Goal: Transaction & Acquisition: Purchase product/service

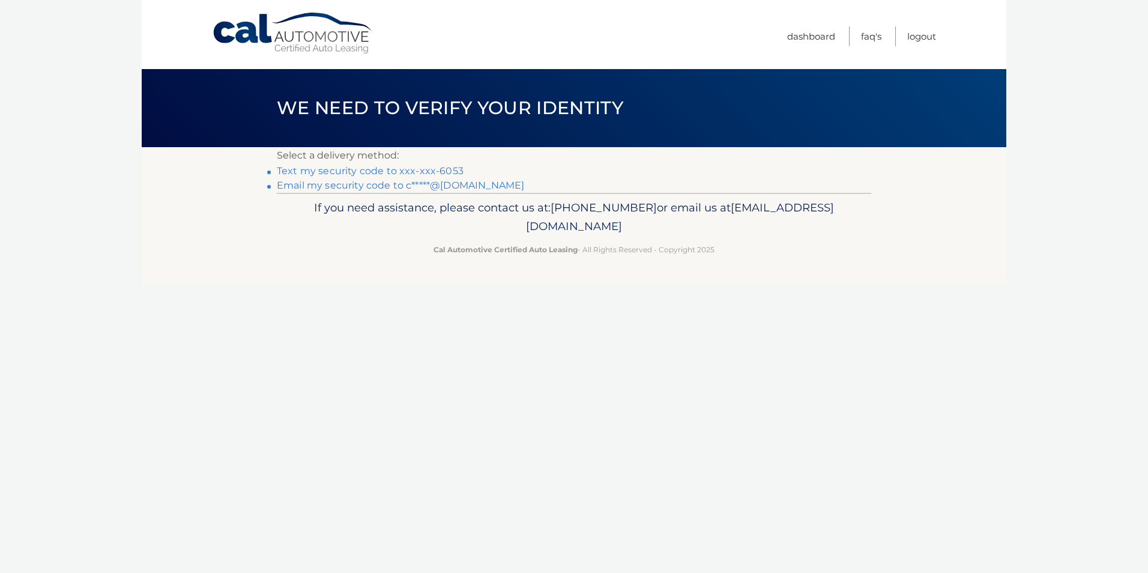
click at [420, 171] on link "Text my security code to xxx-xxx-6053" at bounding box center [370, 170] width 187 height 11
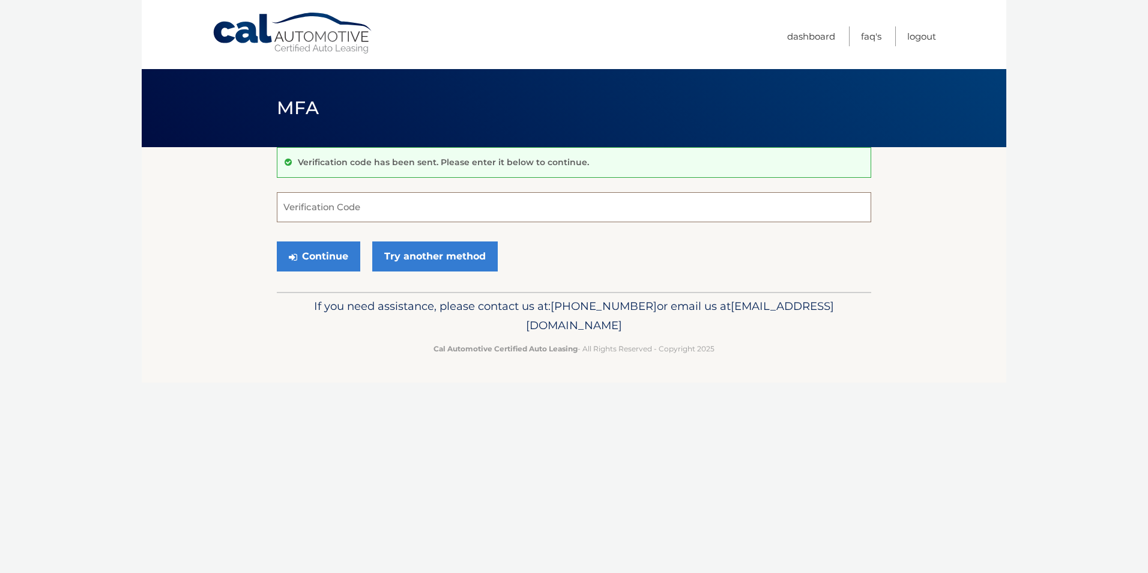
click at [291, 204] on input "Verification Code" at bounding box center [574, 207] width 594 height 30
type input "450901"
click at [277, 241] on button "Continue" at bounding box center [318, 256] width 83 height 30
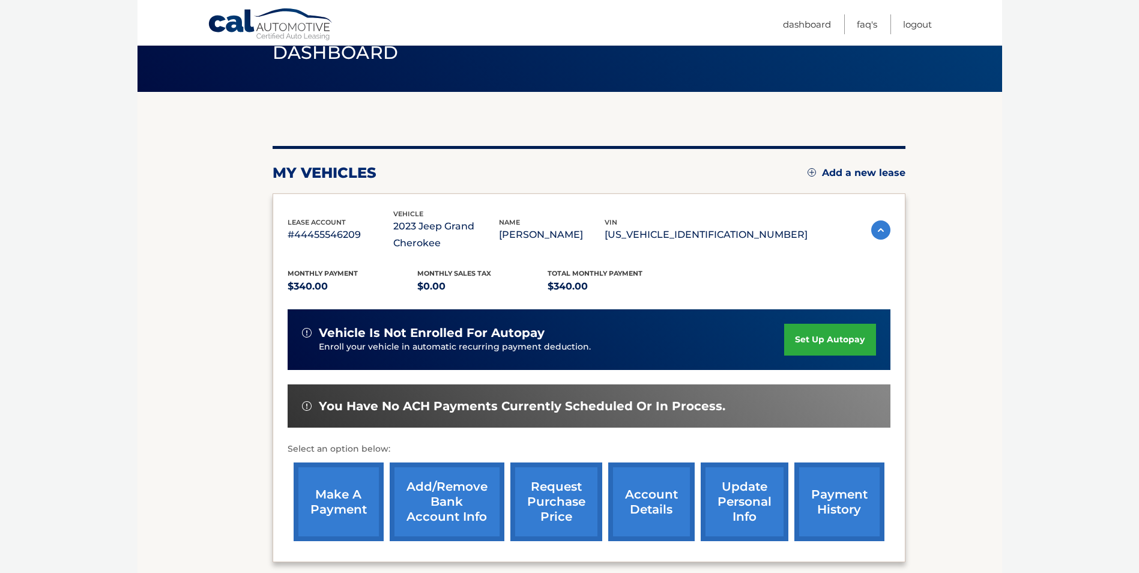
scroll to position [172, 0]
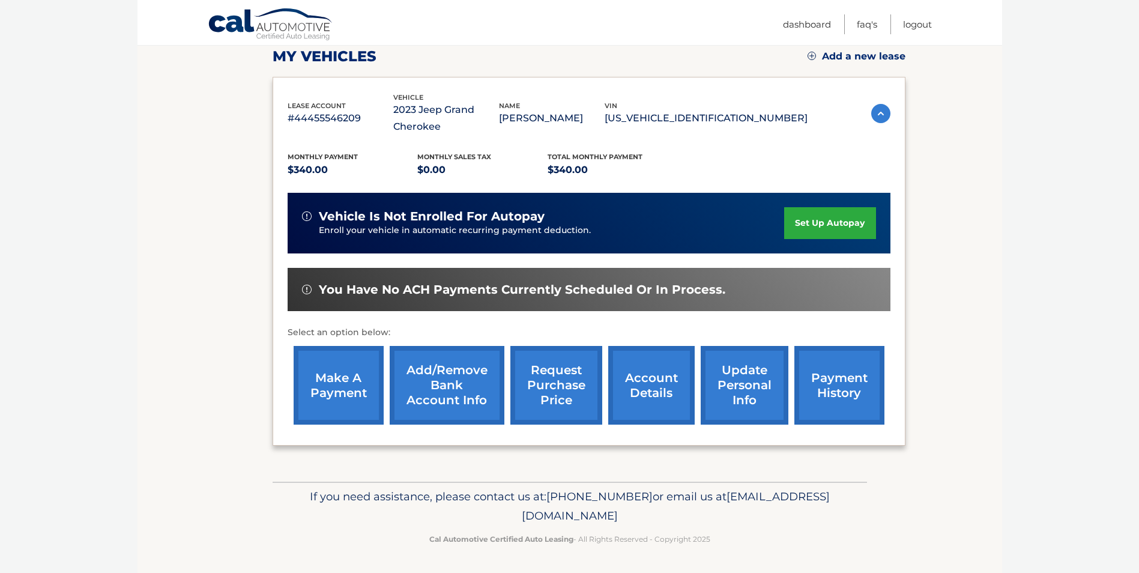
click at [328, 384] on link "make a payment" at bounding box center [339, 385] width 90 height 79
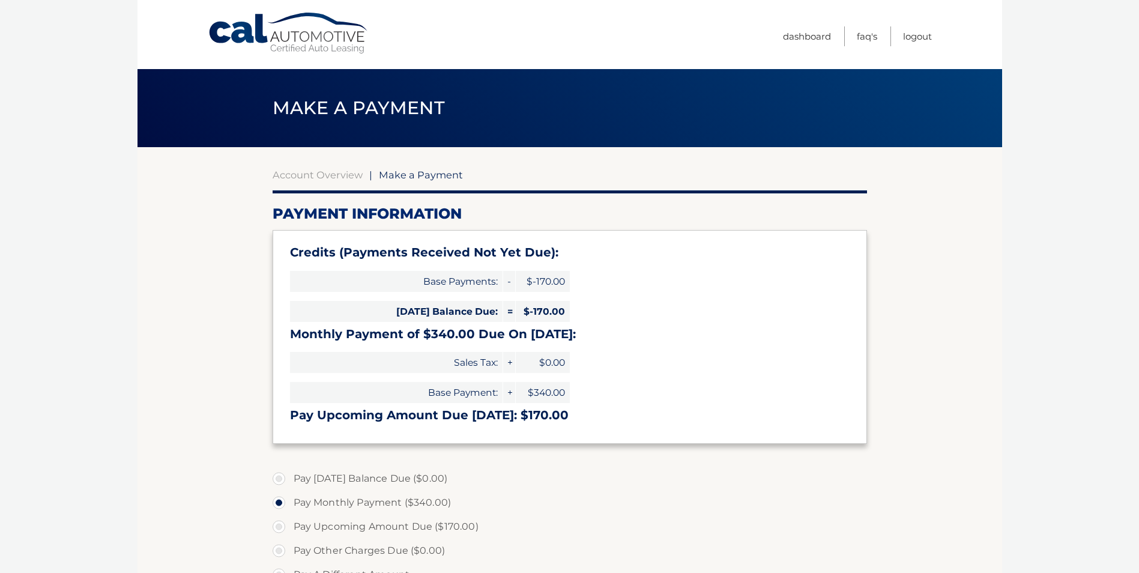
select select "YjY3ZDQzOTYtMjk1ZC00NzJmLTkyMjktMDQ4NjlkOTUxYmMz"
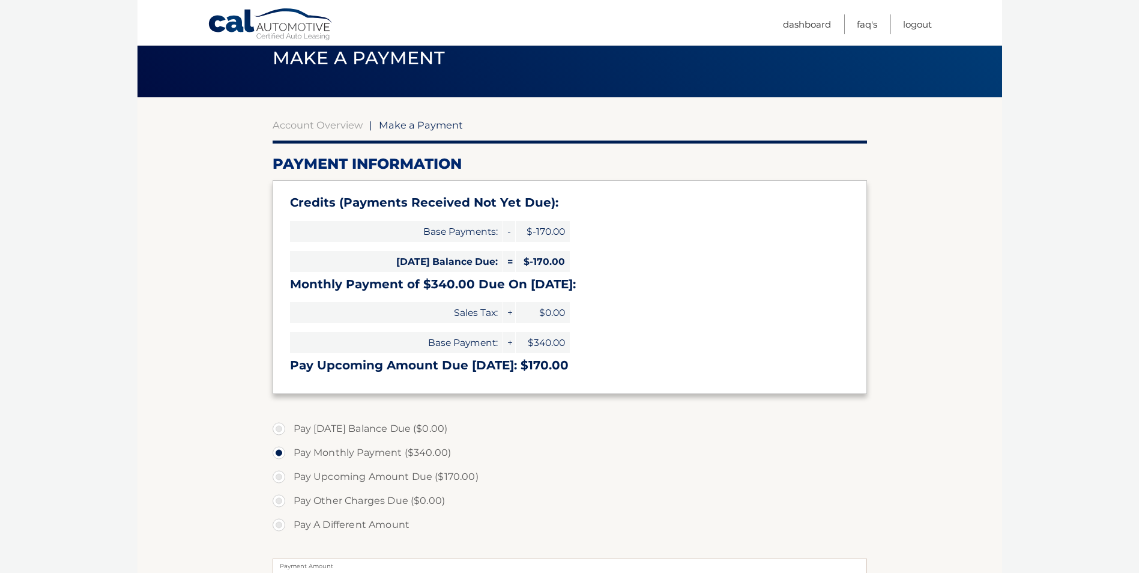
click at [281, 525] on label "Pay A Different Amount" at bounding box center [570, 525] width 594 height 24
click at [281, 525] on input "Pay A Different Amount" at bounding box center [283, 522] width 12 height 19
radio input "true"
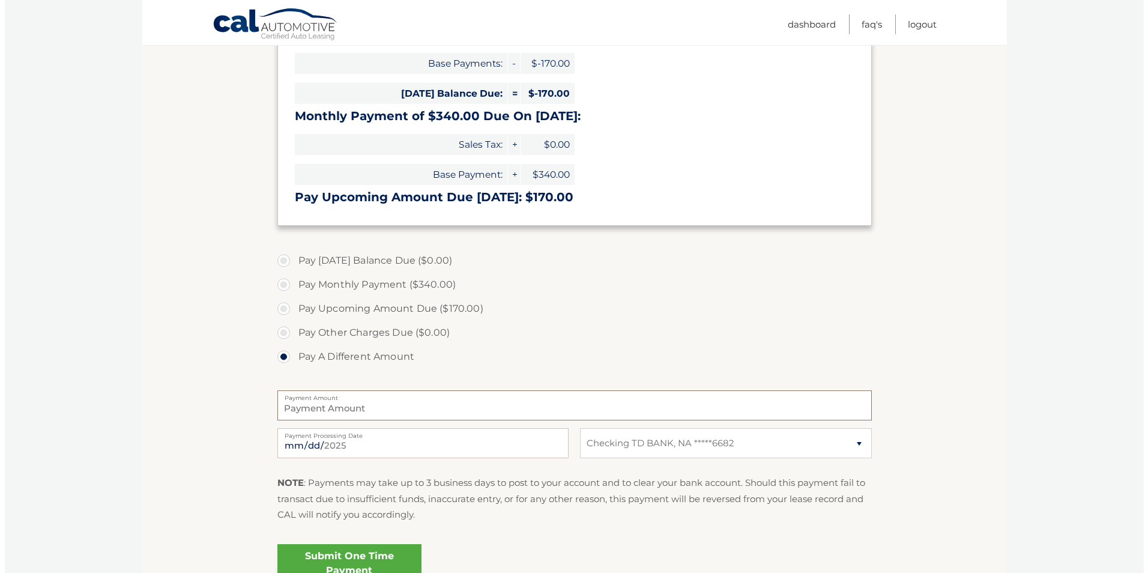
scroll to position [261, 0]
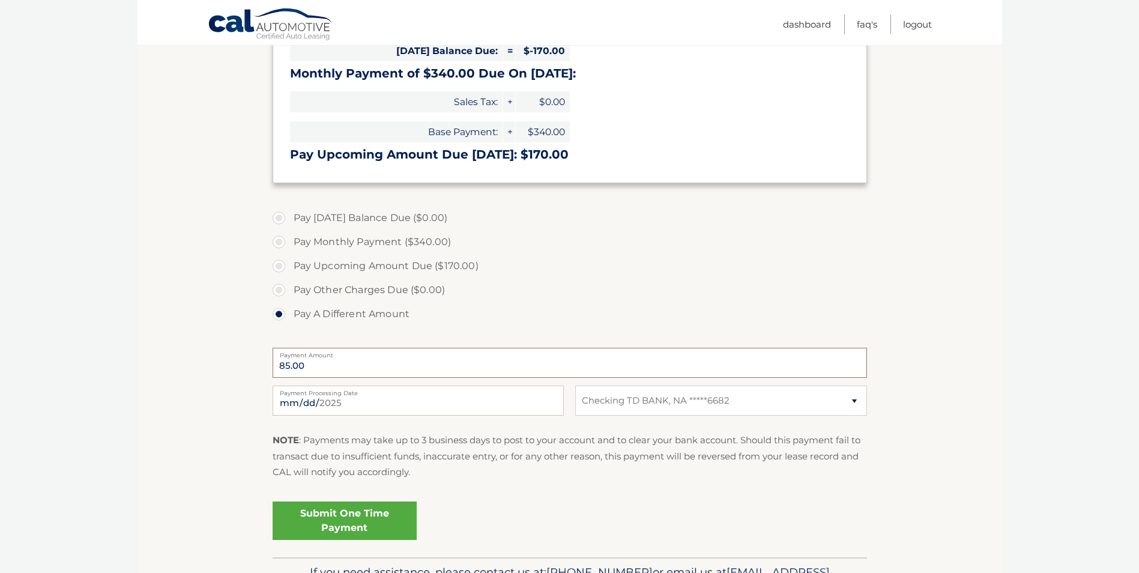
type input "85.00"
click at [317, 405] on input "2025-09-30" at bounding box center [418, 401] width 291 height 30
type input "2025-10-05"
click at [358, 531] on link "Submit One Time Payment" at bounding box center [345, 520] width 144 height 38
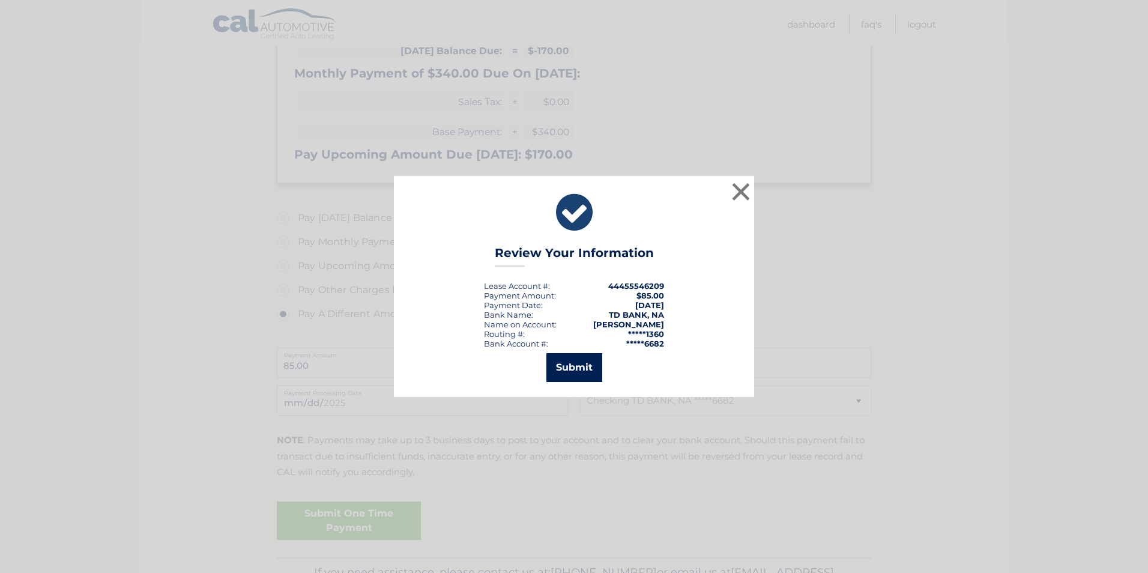
click at [578, 364] on button "Submit" at bounding box center [574, 367] width 56 height 29
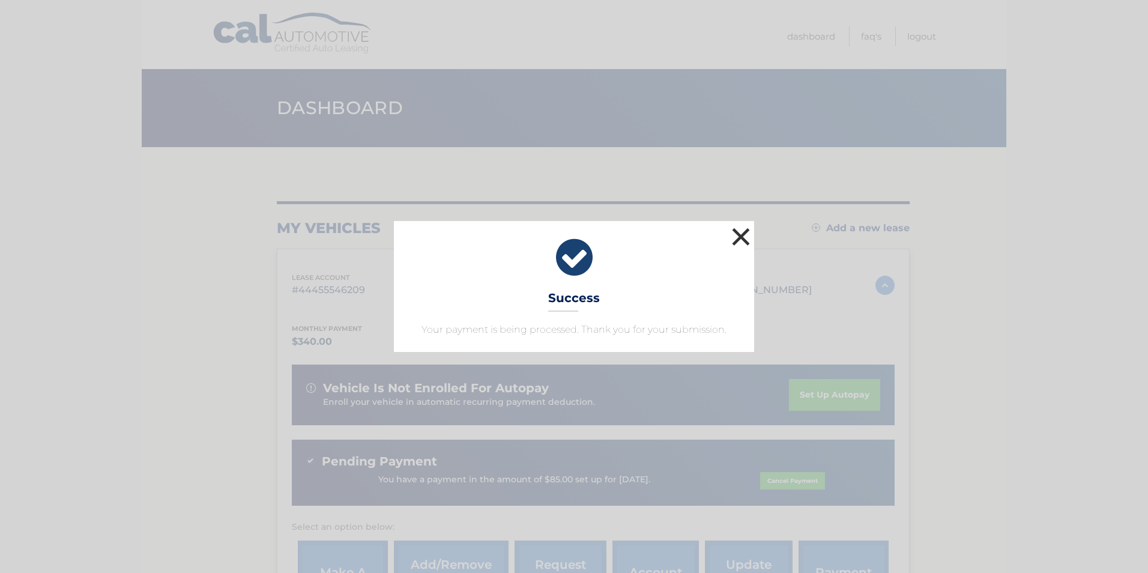
click at [752, 230] on button "×" at bounding box center [741, 237] width 24 height 24
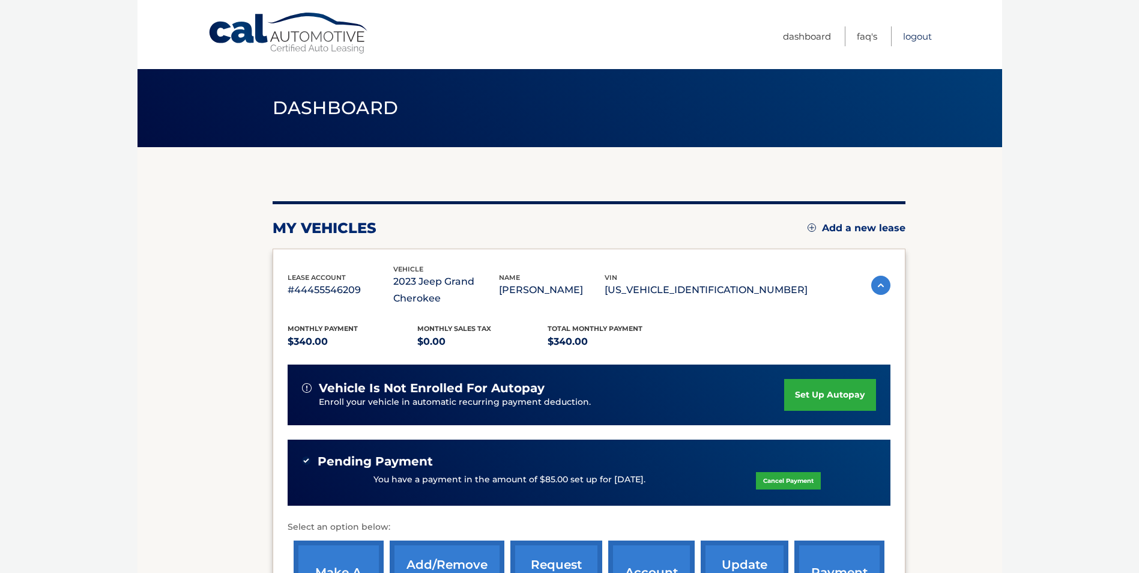
click at [916, 38] on link "Logout" at bounding box center [917, 36] width 29 height 20
